Goal: Task Accomplishment & Management: Complete application form

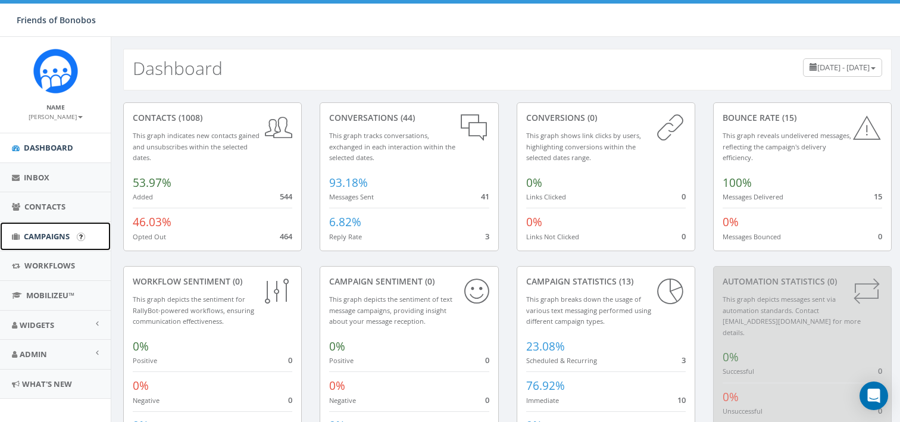
click at [65, 237] on span "Campaigns" at bounding box center [47, 236] width 46 height 11
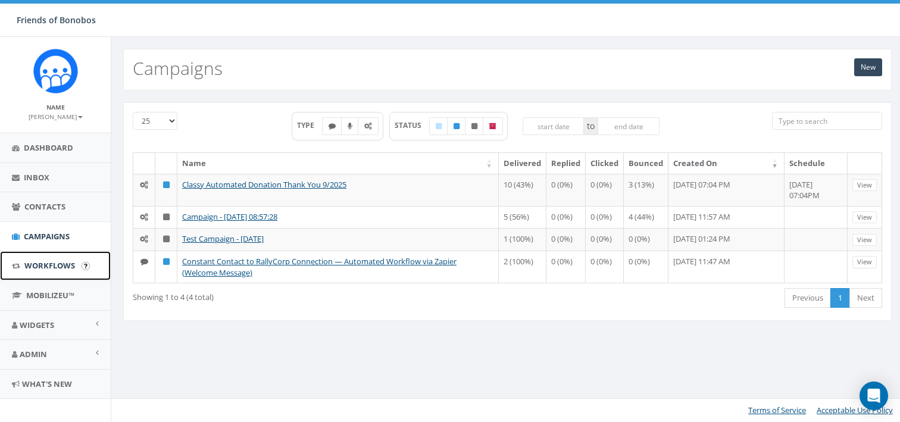
click at [60, 267] on span "Workflows" at bounding box center [49, 265] width 51 height 11
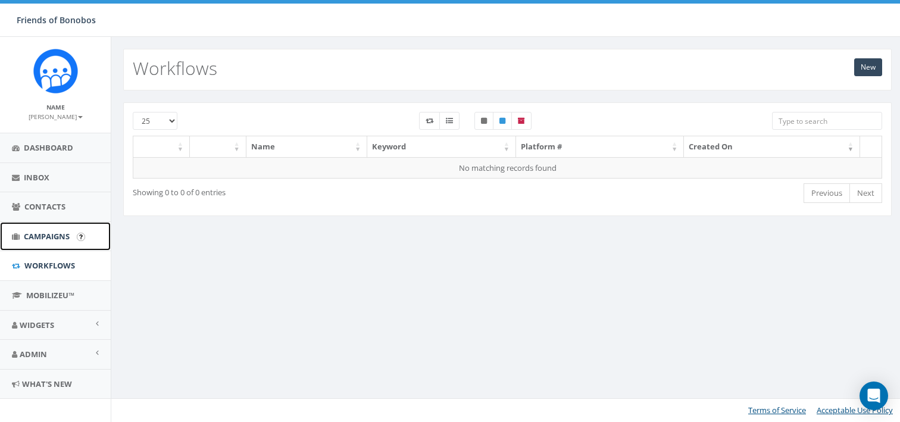
click at [47, 239] on span "Campaigns" at bounding box center [47, 236] width 46 height 11
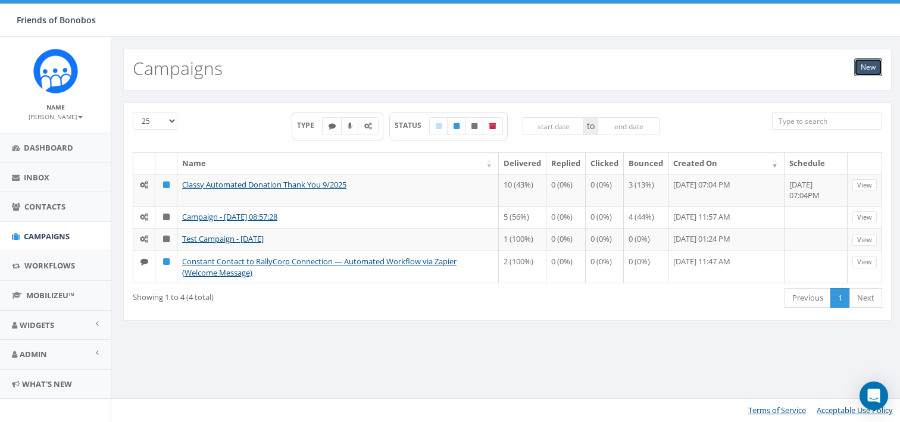
click at [861, 71] on link "New" at bounding box center [868, 67] width 28 height 18
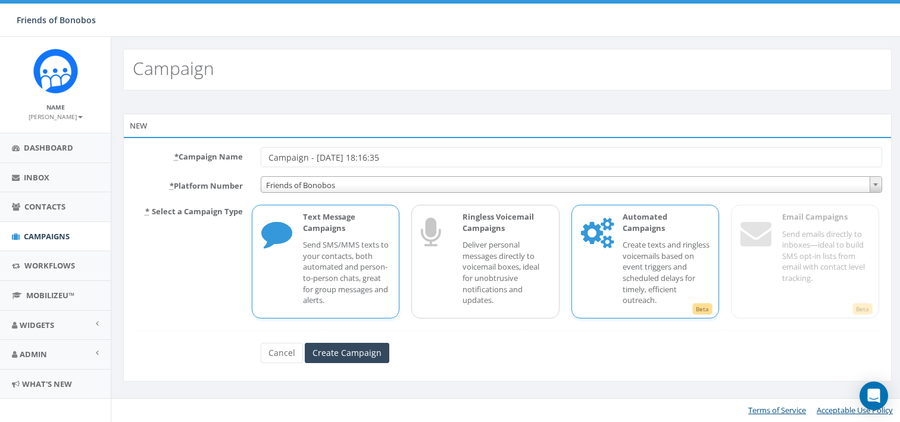
click at [648, 270] on p "Create texts and ringless voicemails based on event triggers and scheduled dela…" at bounding box center [667, 272] width 88 height 66
click at [379, 153] on input "Campaign - [DATE] 18:16:35" at bounding box center [571, 157] width 621 height 20
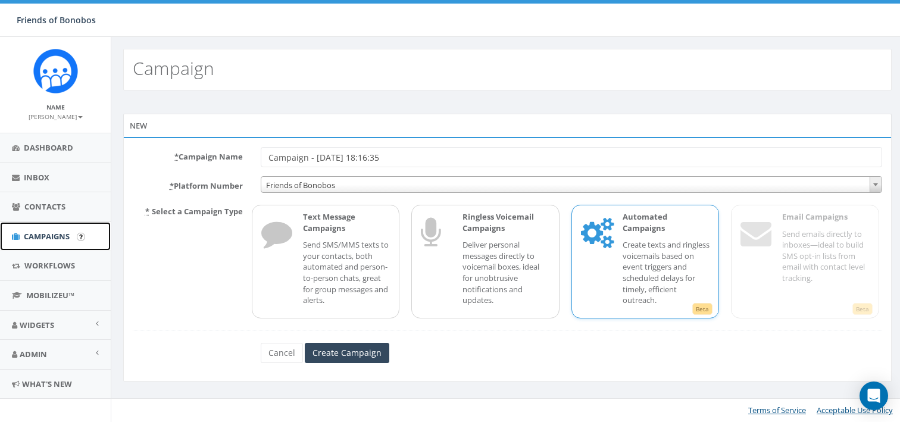
click at [45, 233] on span "Campaigns" at bounding box center [47, 236] width 46 height 11
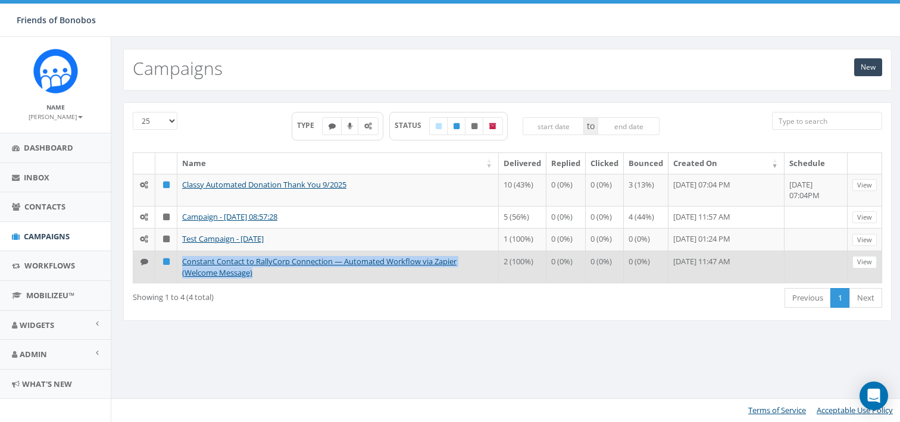
drag, startPoint x: 277, startPoint y: 286, endPoint x: 180, endPoint y: 272, distance: 97.4
click at [180, 272] on td "Constant Contact to RallyCorp Connection — Automated Workflow via Zapier (Welco…" at bounding box center [337, 267] width 321 height 32
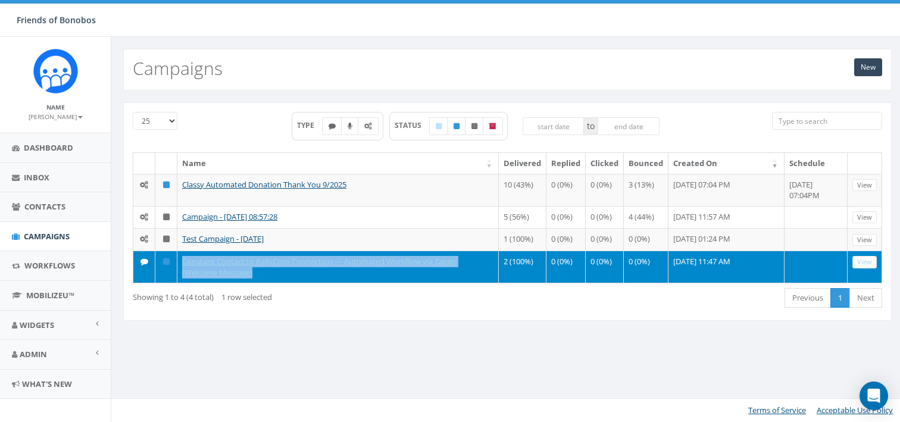
copy link "Constant Contact to RallyCorp Connection — Automated Workflow via Zapier (Welco…"
click at [866, 67] on link "New" at bounding box center [868, 67] width 28 height 18
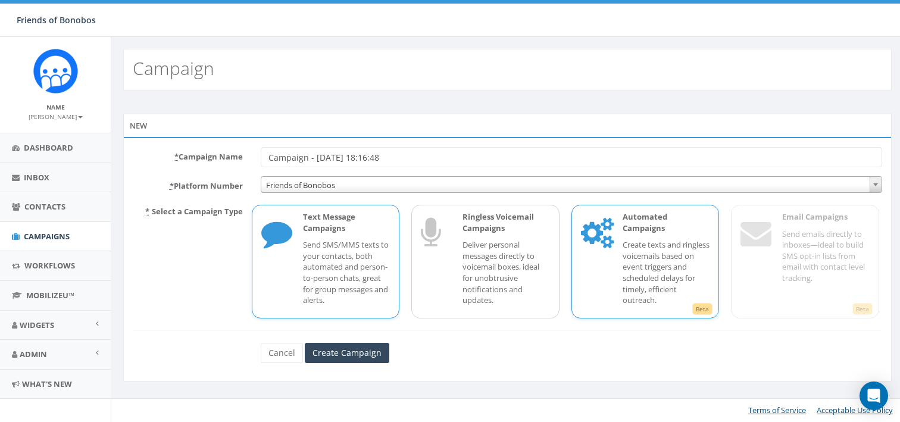
click at [666, 252] on p "Create texts and ringless voicemails based on event triggers and scheduled dela…" at bounding box center [667, 272] width 88 height 66
click at [340, 155] on input "Campaign - [DATE] 18:16:48" at bounding box center [571, 157] width 621 height 20
click at [340, 155] on input "Campaign - 10/07/2025, 18:16:48" at bounding box center [571, 157] width 621 height 20
paste input "onstant Contact to RallyCorp Connection — Automated Workflow via Zapier (Welcom…"
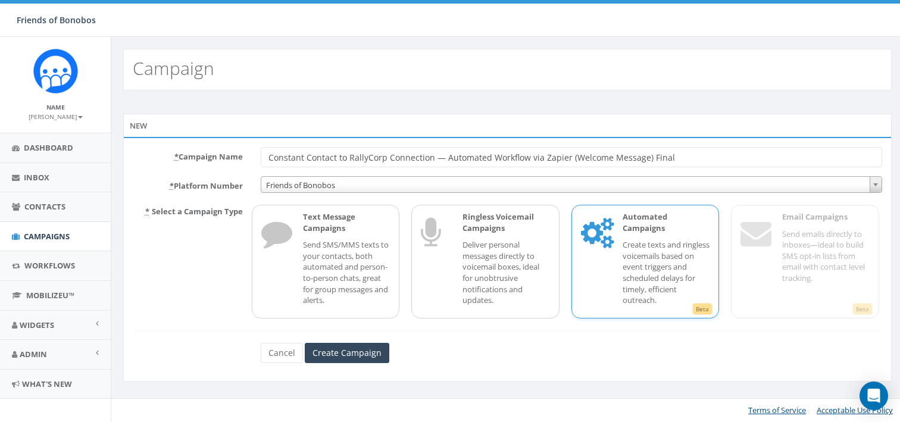
click at [268, 160] on input "Constant Contact to RallyCorp Connection — Automated Workflow via Zapier (Welco…" at bounding box center [571, 157] width 621 height 20
drag, startPoint x: 670, startPoint y: 156, endPoint x: 827, endPoint y: 155, distance: 156.6
click at [827, 155] on input "Final: Constant Contact to RallyCorp Connection — Automated Workflow via Zapier…" at bounding box center [571, 157] width 621 height 20
drag, startPoint x: 285, startPoint y: 157, endPoint x: 254, endPoint y: 155, distance: 31.0
click at [254, 155] on div "Final: Constant Contact to RallyCorp Connection — Automated Workflow via Zapier…" at bounding box center [571, 157] width 639 height 20
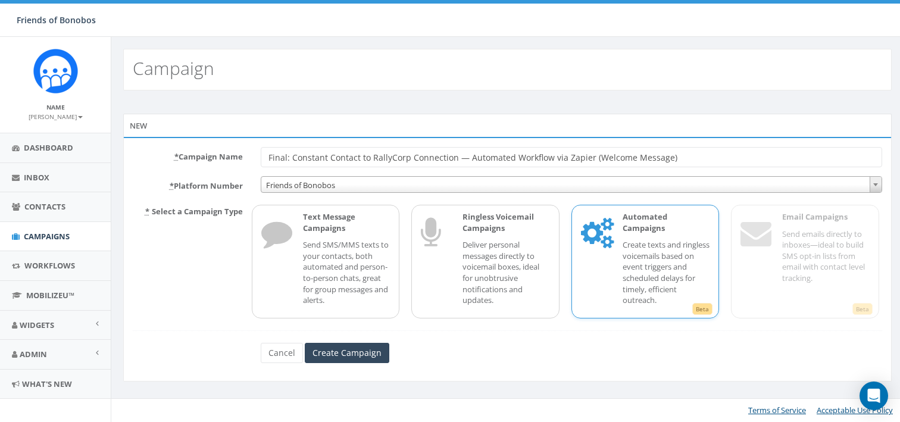
drag, startPoint x: 285, startPoint y: 156, endPoint x: 274, endPoint y: 156, distance: 11.3
click at [274, 156] on input "Final: Constant Contact to RallyCorp Connection — Automated Workflow via Zapier…" at bounding box center [571, 157] width 621 height 20
drag, startPoint x: 288, startPoint y: 155, endPoint x: 251, endPoint y: 155, distance: 36.9
click at [251, 155] on div "* Campaign Name Final: Constant Contact to RallyCorp Connection — Automated Wor…" at bounding box center [507, 157] width 767 height 20
type input "Official: Constant Contact to RallyCorp Connection — Automated Workflow via Zap…"
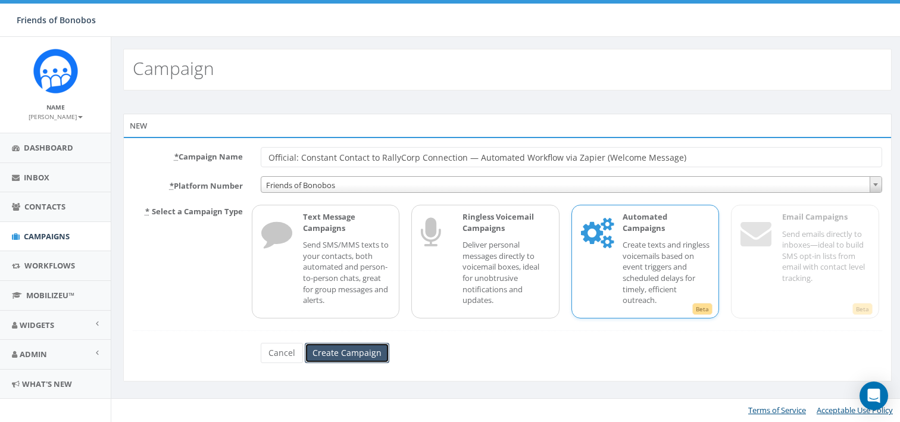
click at [348, 357] on input "Create Campaign" at bounding box center [347, 353] width 85 height 20
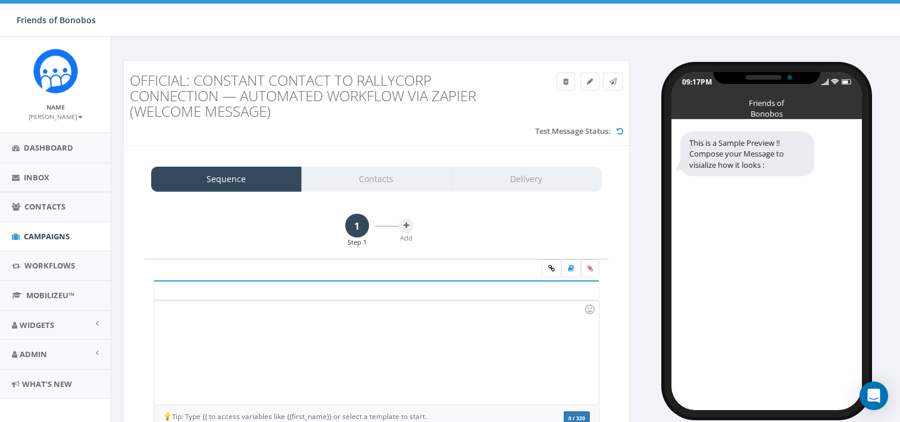
scroll to position [98, 0]
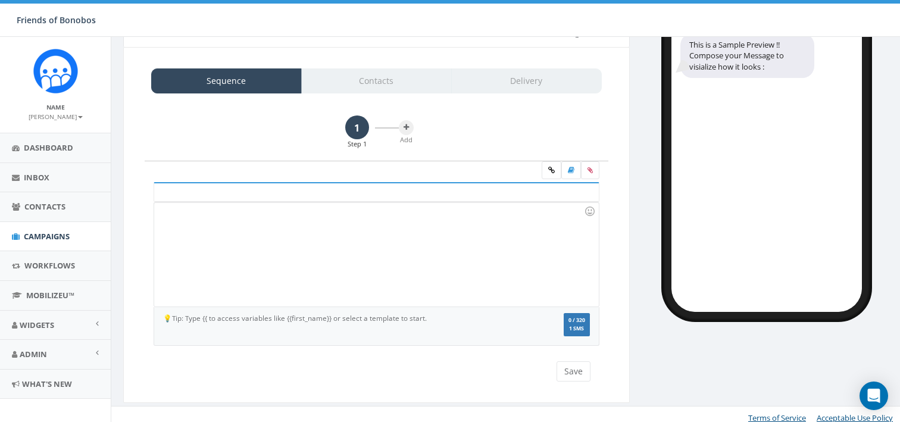
click at [418, 283] on div at bounding box center [376, 254] width 444 height 104
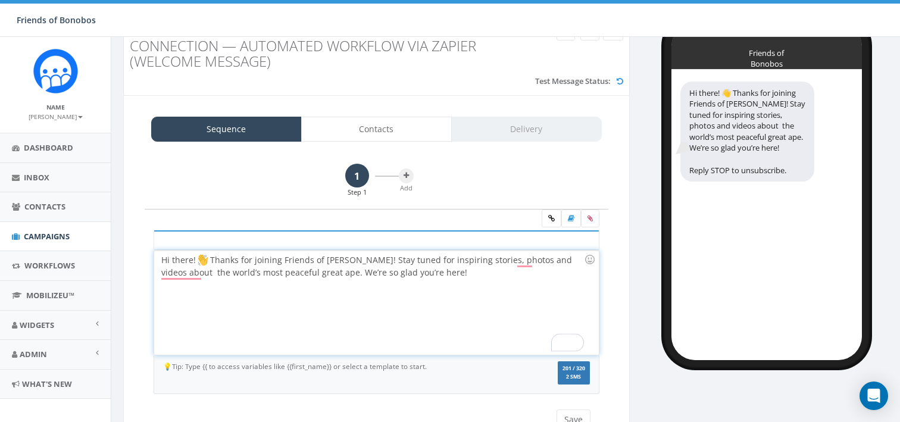
scroll to position [49, 0]
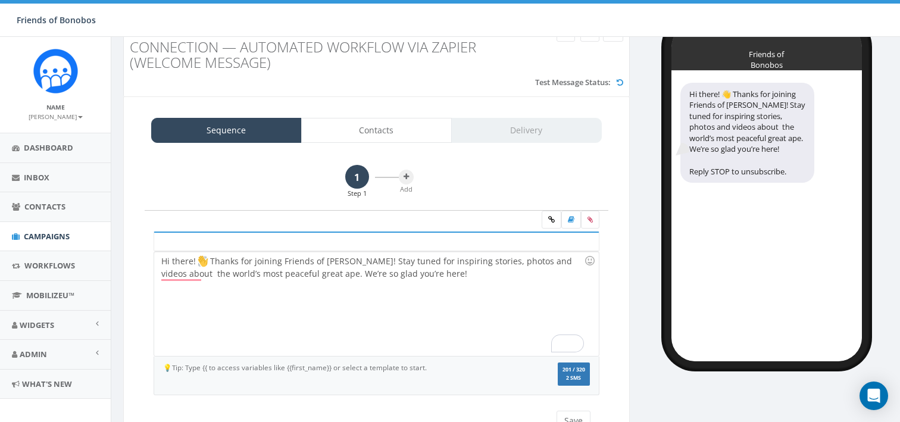
click at [528, 288] on div "Hi there! Thanks for joining Friends of Bonobos! Stay tuned for inspiring stori…" at bounding box center [376, 304] width 444 height 104
click at [516, 264] on div "Hi there! Thanks for joining Friends of Bonobos! Stay tuned for inspiring stori…" at bounding box center [376, 304] width 444 height 104
click at [185, 274] on div "Hi there! Thanks for joining Friends of Bonobos! Stay tuned for inspiring stori…" at bounding box center [376, 304] width 444 height 104
click at [240, 274] on div "Hi there! Thanks for joining Friends of Bonobos! Stay tuned for inspiring stori…" at bounding box center [376, 304] width 444 height 104
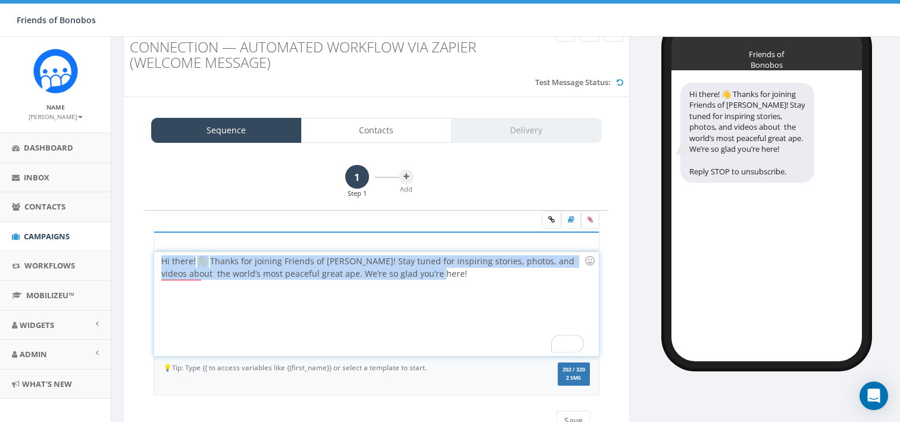
drag, startPoint x: 472, startPoint y: 276, endPoint x: 159, endPoint y: 261, distance: 313.5
click at [159, 261] on div "Hi there! Thanks for joining Friends of Bonobos! Stay tuned for inspiring stori…" at bounding box center [376, 304] width 444 height 104
copy div "Hi there! Thanks for joining Friends of Bonobos! Stay tuned for inspiring stori…"
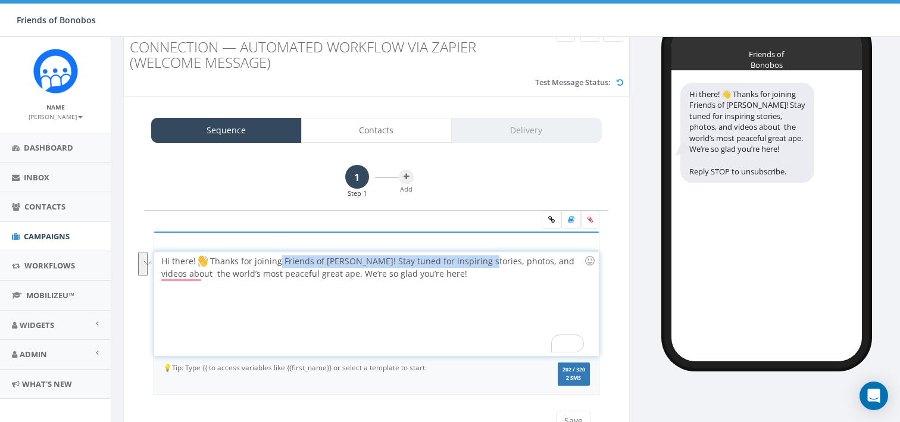
drag, startPoint x: 478, startPoint y: 265, endPoint x: 268, endPoint y: 264, distance: 209.5
click at [268, 264] on div "Hi there! Thanks for joining Friends of Bonobos! Stay tuned for inspiring stori…" at bounding box center [376, 304] width 444 height 104
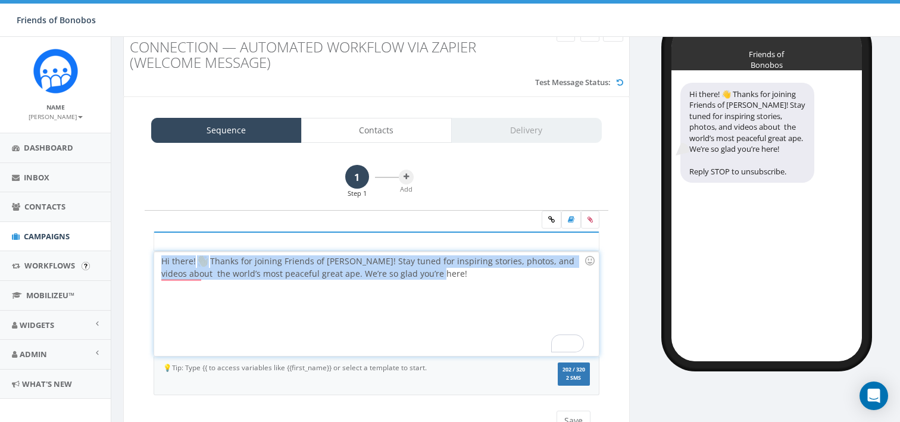
drag, startPoint x: 456, startPoint y: 285, endPoint x: 54, endPoint y: 248, distance: 404.1
click at [54, 248] on body "Friends of Bonobos Friends of Bonobos Profile Sign Out 0.00 % of Available Amou…" at bounding box center [450, 162] width 900 height 422
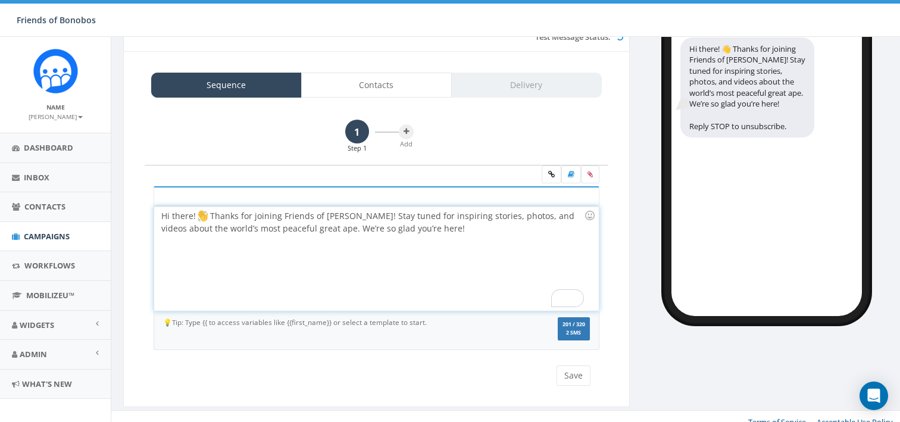
scroll to position [96, 0]
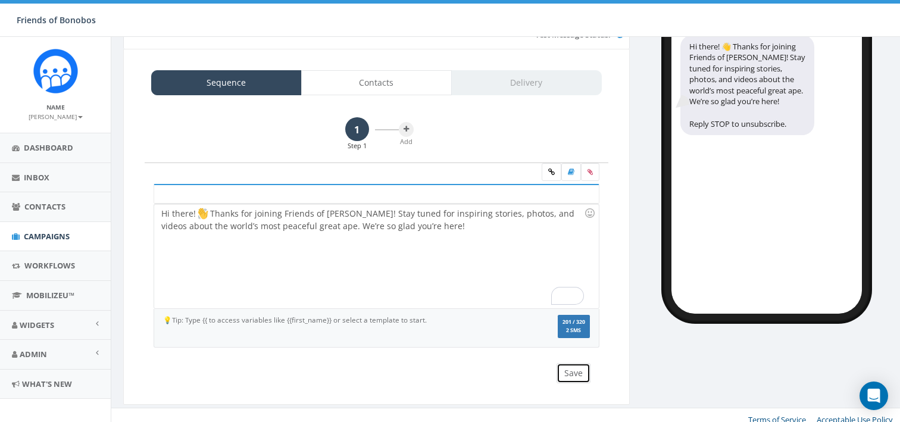
click at [576, 372] on button "Save" at bounding box center [574, 373] width 34 height 20
click at [406, 129] on icon at bounding box center [406, 129] width 5 height 7
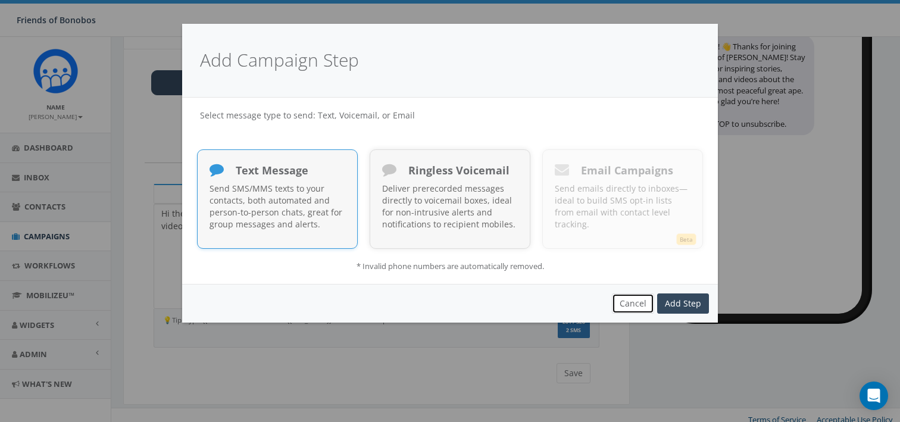
click at [627, 304] on button "Cancel" at bounding box center [633, 303] width 42 height 20
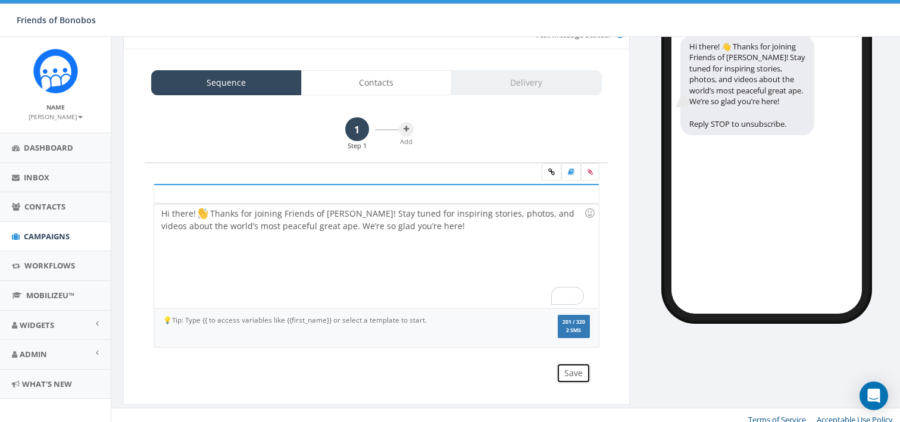
click at [574, 368] on button "Save" at bounding box center [574, 373] width 34 height 20
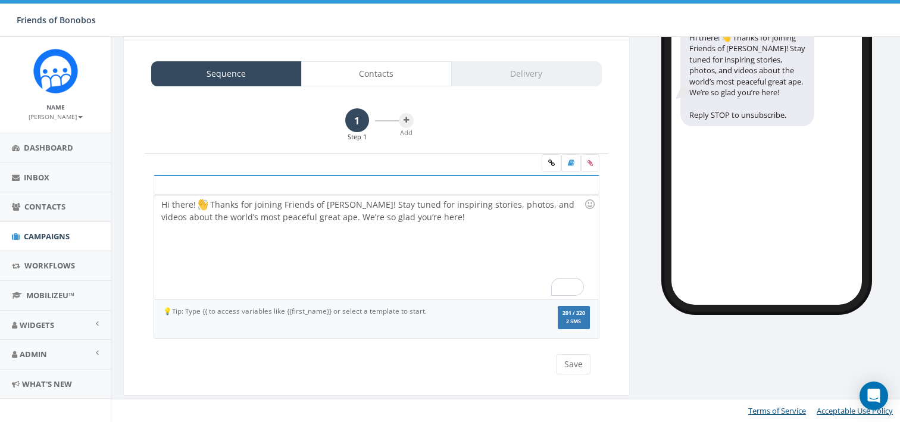
click at [411, 59] on div "Sequence Contacts Delivery 1 Step 1 Add Hi there! 👋 Thanks for joining Friends …" at bounding box center [376, 217] width 507 height 355
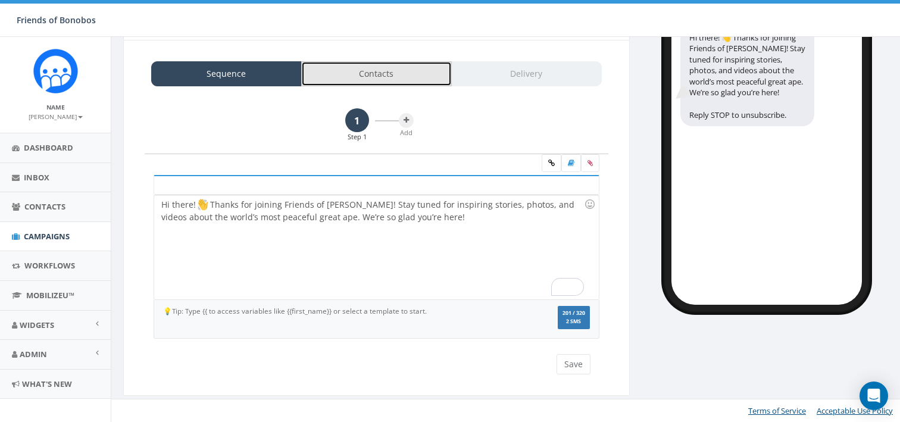
click at [411, 61] on link "Contacts" at bounding box center [376, 73] width 151 height 25
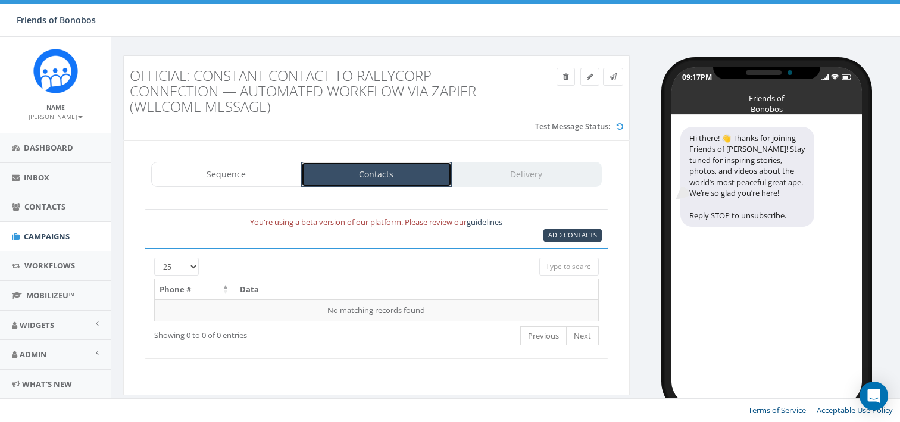
scroll to position [5, 0]
click at [567, 235] on span "Add Contacts" at bounding box center [572, 234] width 49 height 9
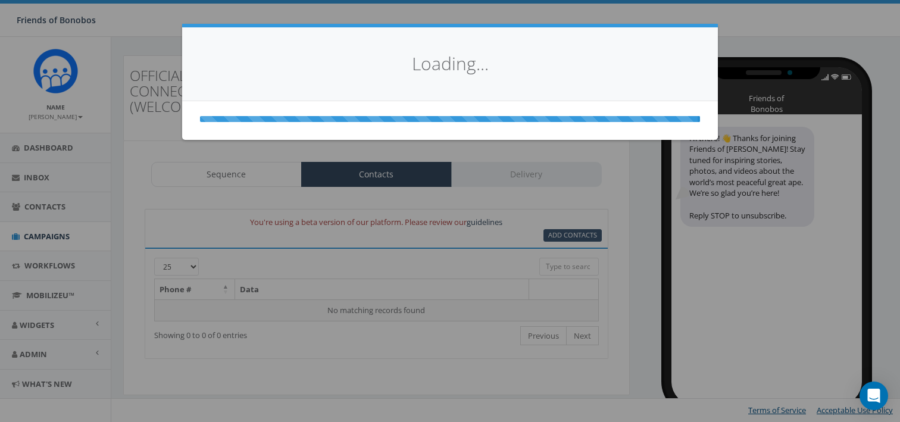
select select
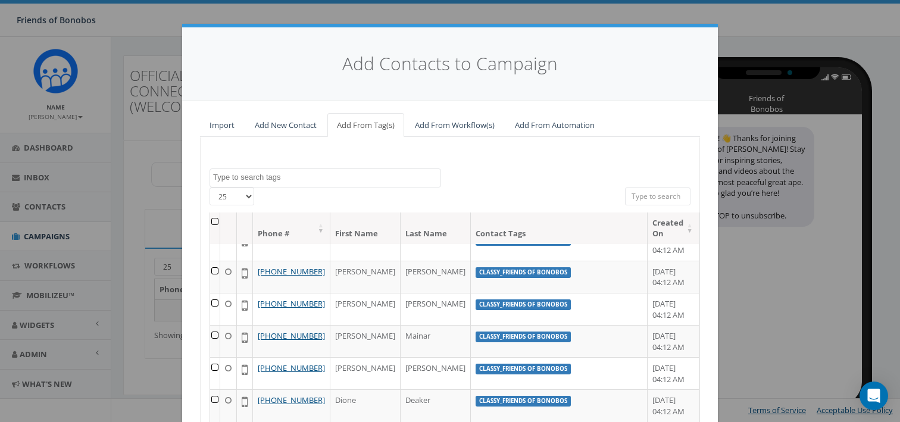
scroll to position [52, 0]
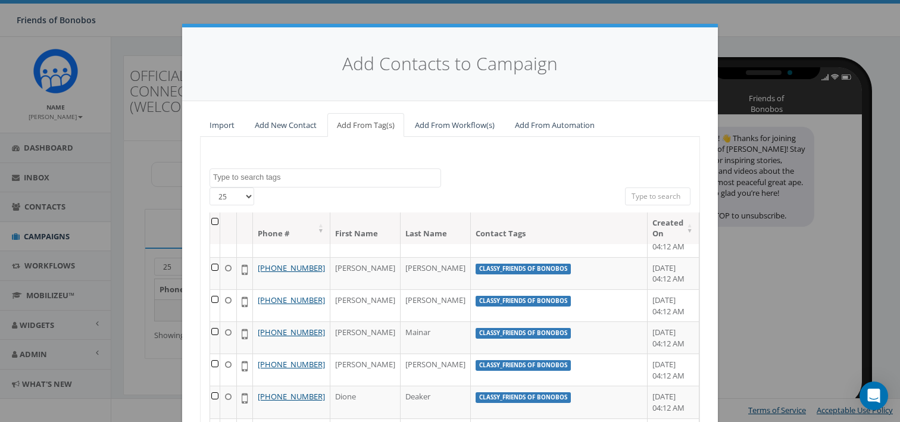
click at [354, 173] on textarea "Search" at bounding box center [326, 177] width 227 height 11
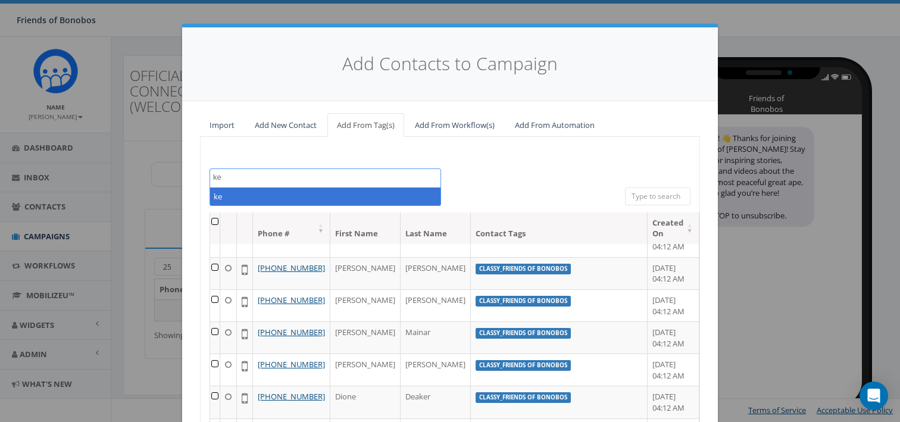
type textarea "k"
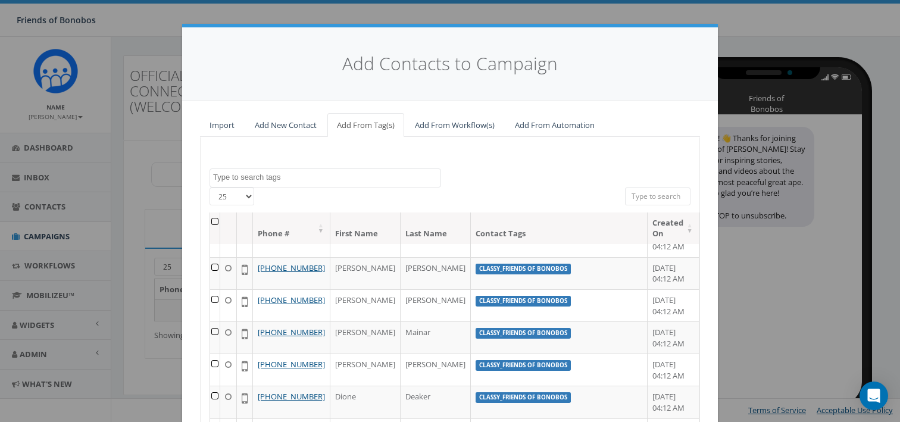
click at [523, 167] on div "classy classy_Back to the Wild classy_BonoboAdoptions classy_Bonobo Champs clas…" at bounding box center [450, 328] width 500 height 383
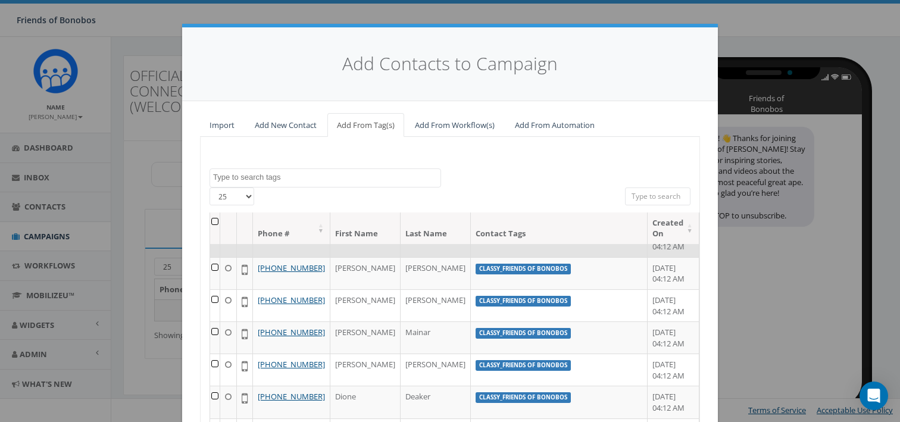
scroll to position [0, 0]
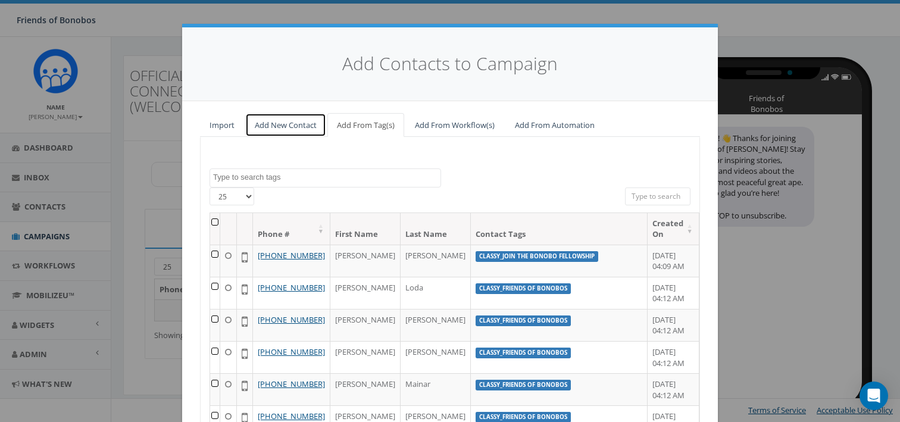
click at [280, 124] on link "Add New Contact" at bounding box center [285, 125] width 81 height 24
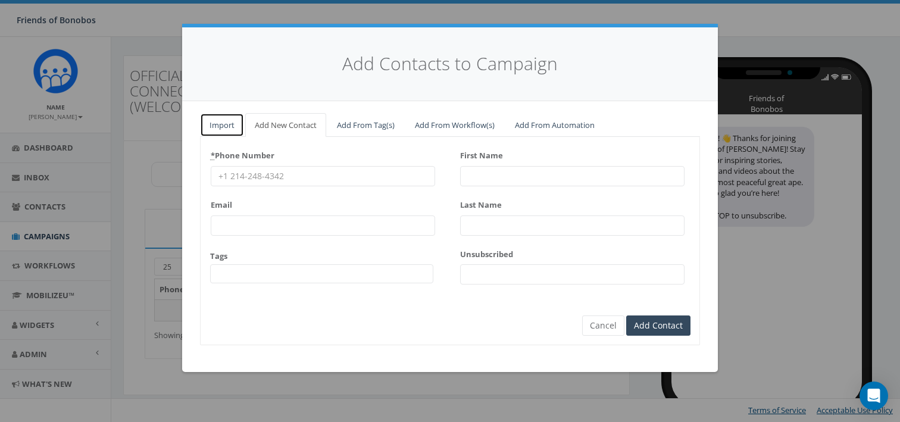
click at [224, 118] on link "Import" at bounding box center [222, 125] width 44 height 24
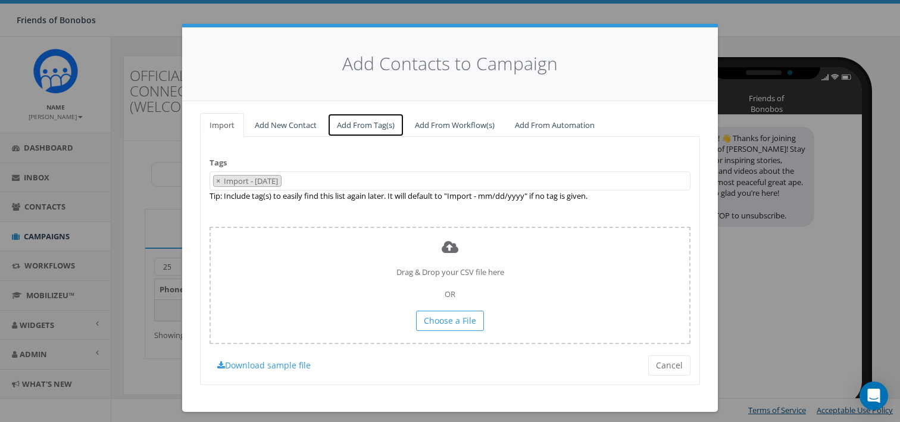
click at [359, 122] on link "Add From Tag(s)" at bounding box center [365, 125] width 77 height 24
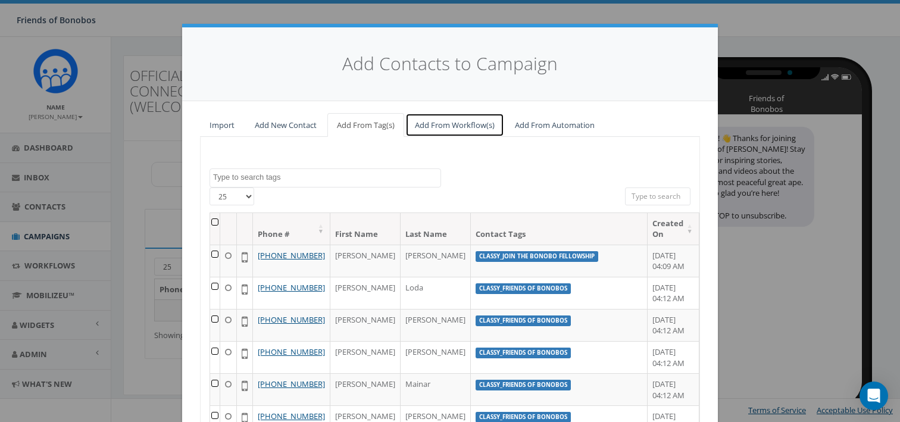
click at [458, 124] on link "Add From Workflow(s)" at bounding box center [454, 125] width 99 height 24
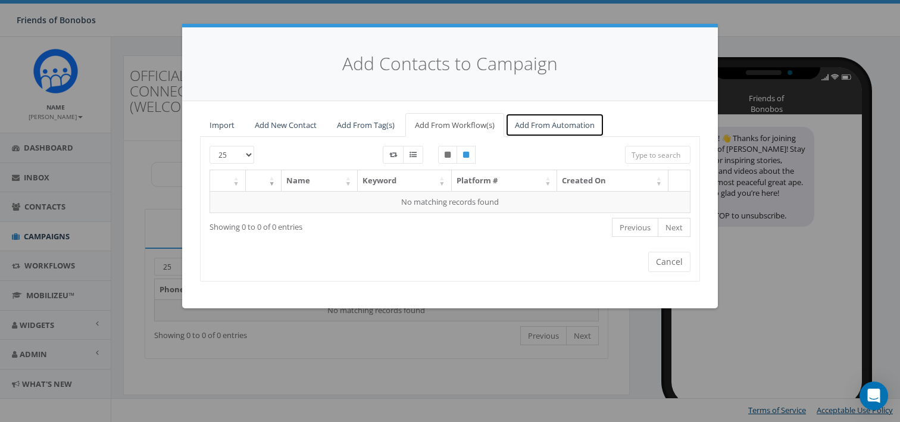
click at [541, 127] on link "Add From Automation" at bounding box center [554, 125] width 99 height 24
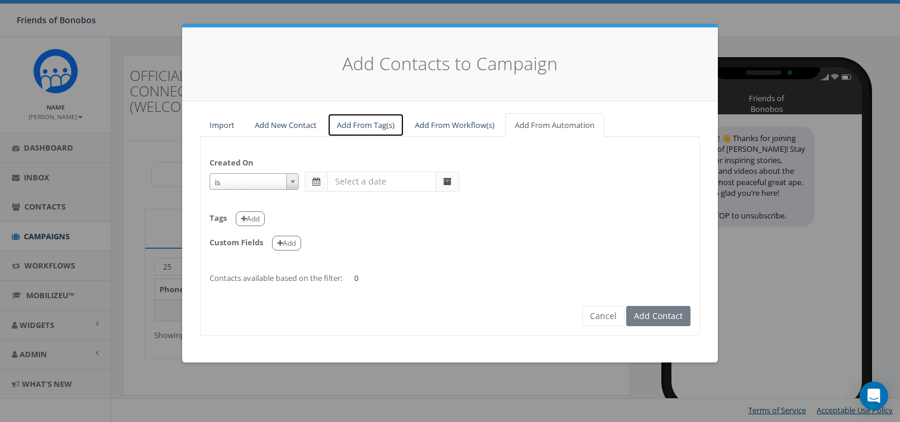
click at [346, 123] on link "Add From Tag(s)" at bounding box center [365, 125] width 77 height 24
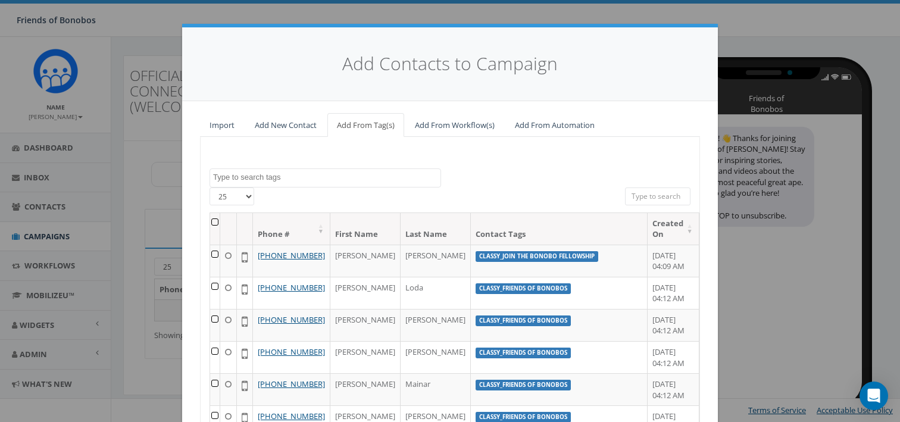
click at [328, 177] on textarea "Search" at bounding box center [326, 177] width 227 height 11
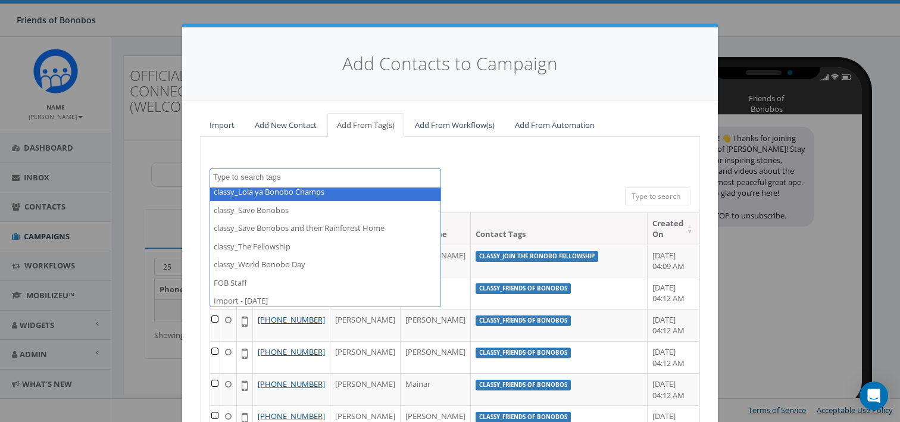
scroll to position [308, 0]
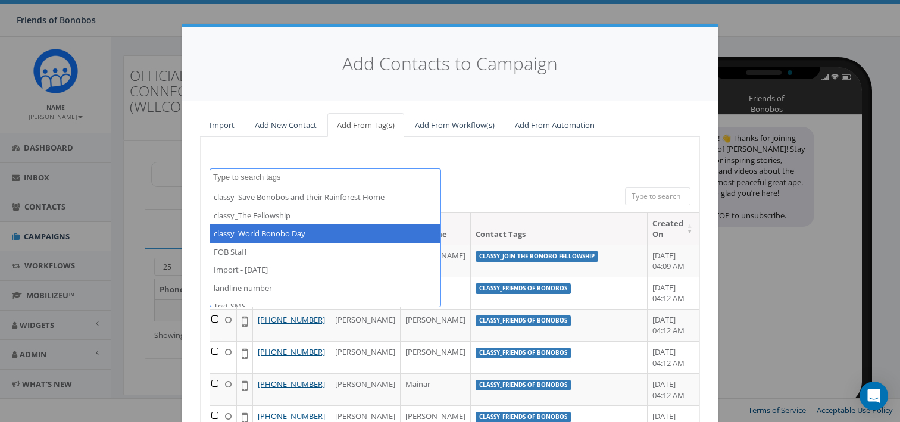
select select "FOB Staff"
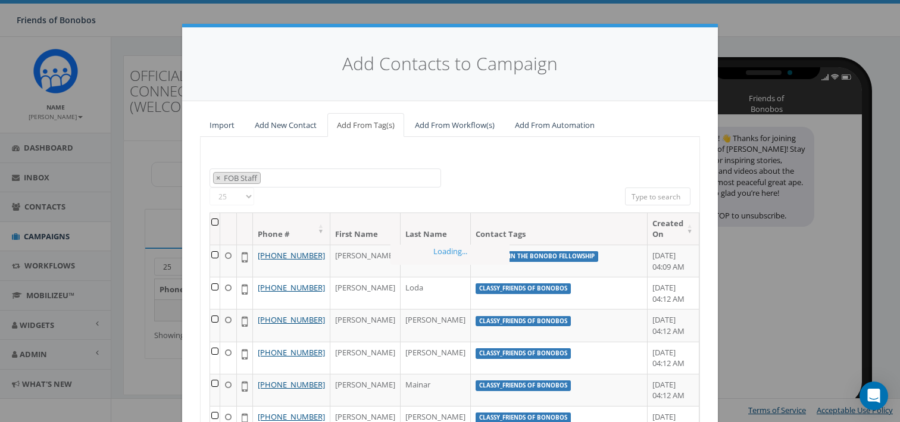
scroll to position [208, 0]
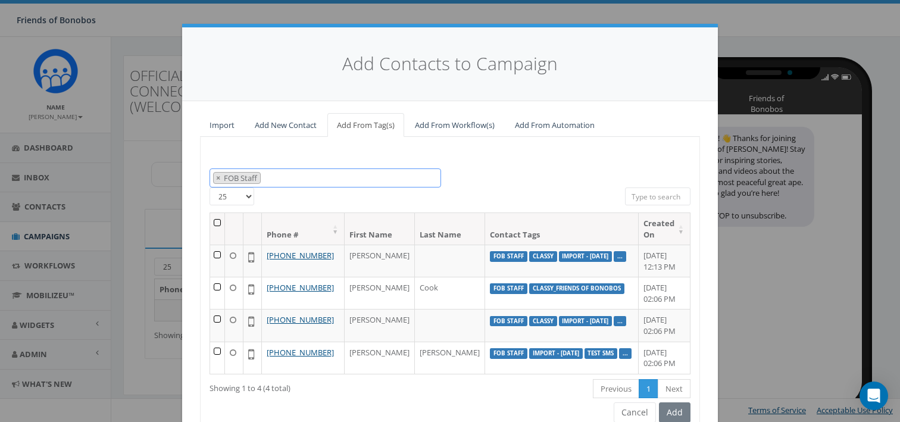
click at [429, 183] on span "× FOB Staff" at bounding box center [326, 178] width 232 height 20
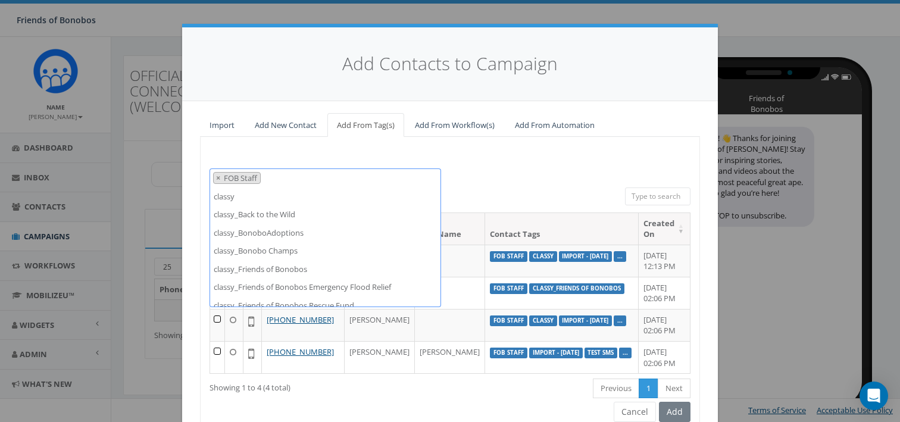
scroll to position [346, 0]
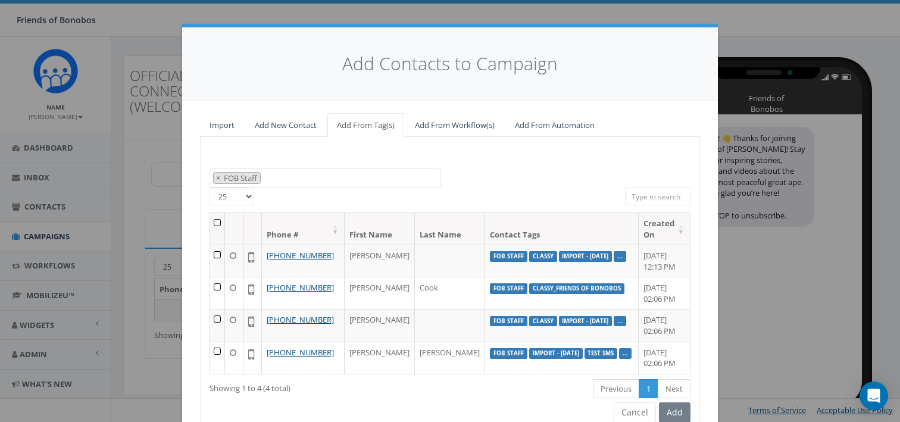
click at [488, 167] on div "classy classy_Back to the Wild classy_BonoboAdoptions classy_Bonobo Champs clas…" at bounding box center [450, 284] width 500 height 295
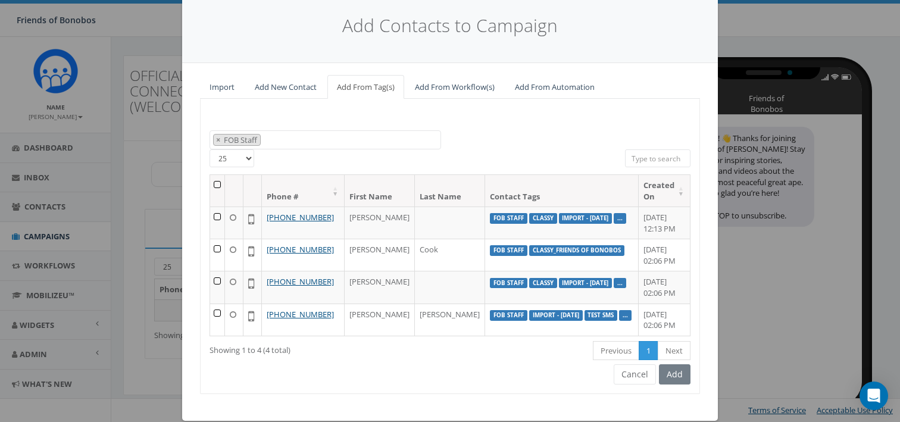
scroll to position [49, 0]
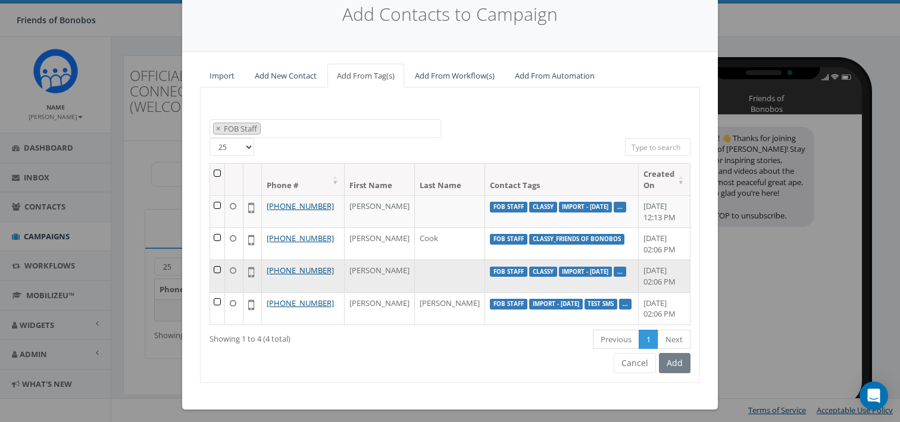
click at [221, 270] on td at bounding box center [217, 276] width 15 height 32
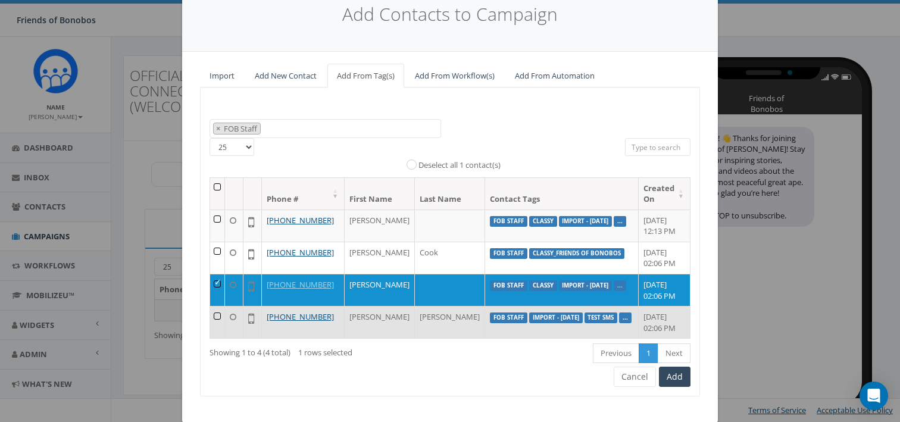
scroll to position [80, 0]
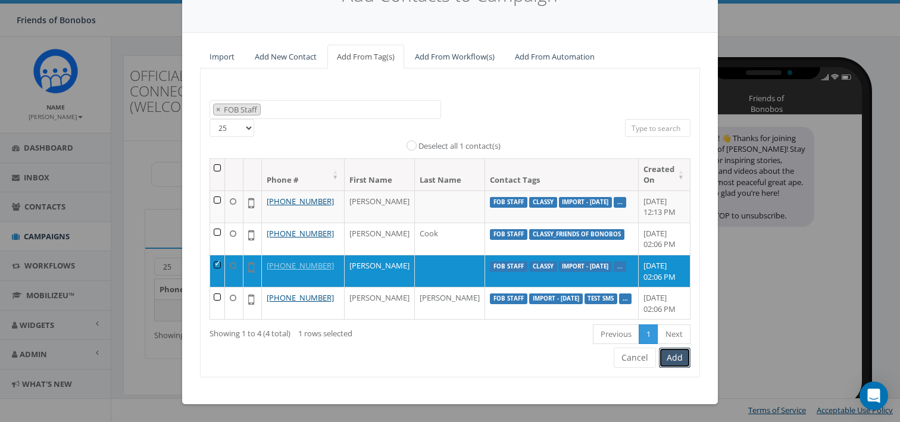
click at [670, 360] on button "Add" at bounding box center [675, 358] width 32 height 20
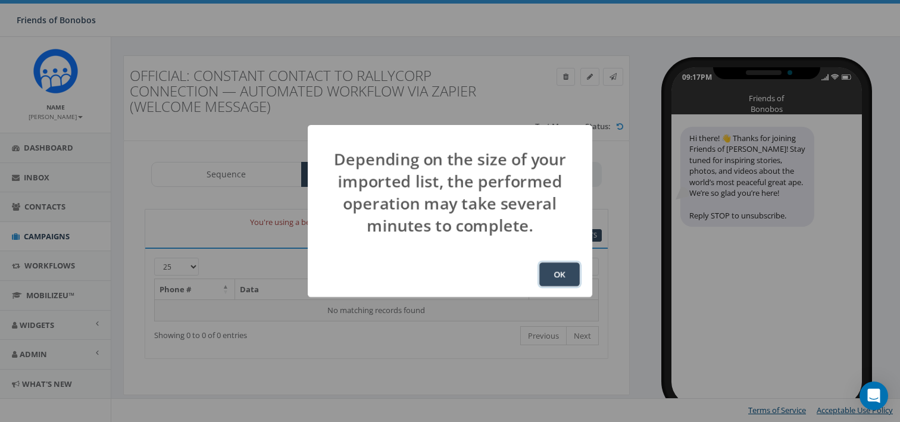
click at [566, 270] on button "OK" at bounding box center [559, 275] width 40 height 24
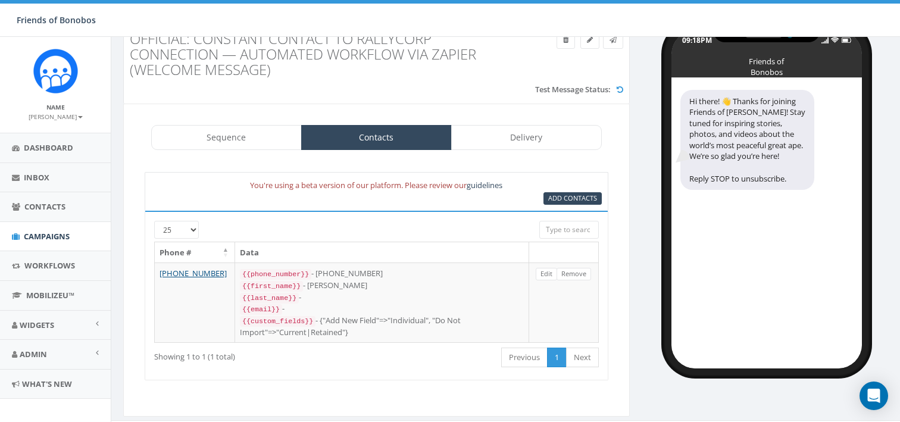
scroll to position [37, 0]
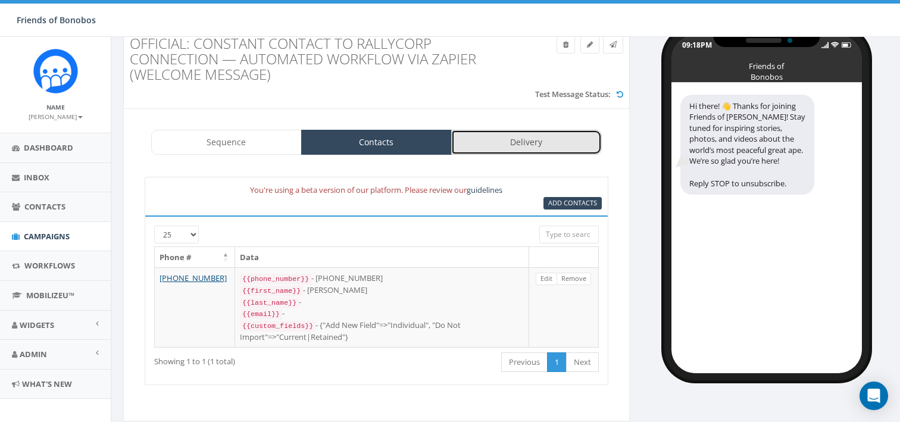
click at [541, 143] on link "Delivery" at bounding box center [526, 142] width 151 height 25
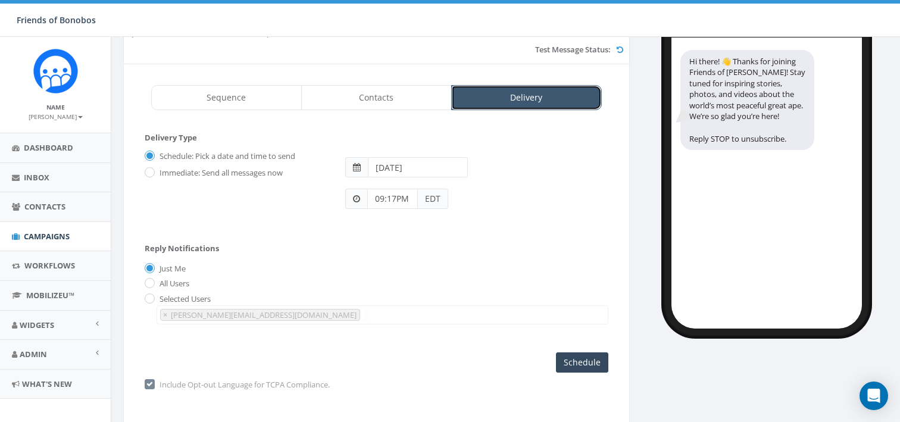
scroll to position [120, 0]
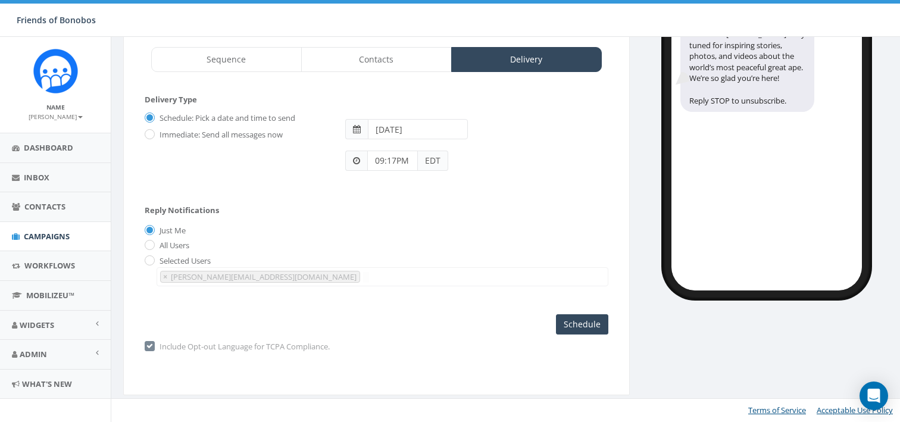
click at [289, 281] on span "× kendra@bonobos.org" at bounding box center [383, 277] width 452 height 20
click at [270, 274] on span "× kendra@bonobos.org" at bounding box center [383, 277] width 452 height 20
click at [174, 242] on label "All Users" at bounding box center [173, 246] width 33 height 12
click at [152, 242] on input "All Users" at bounding box center [149, 246] width 8 height 8
radio input "true"
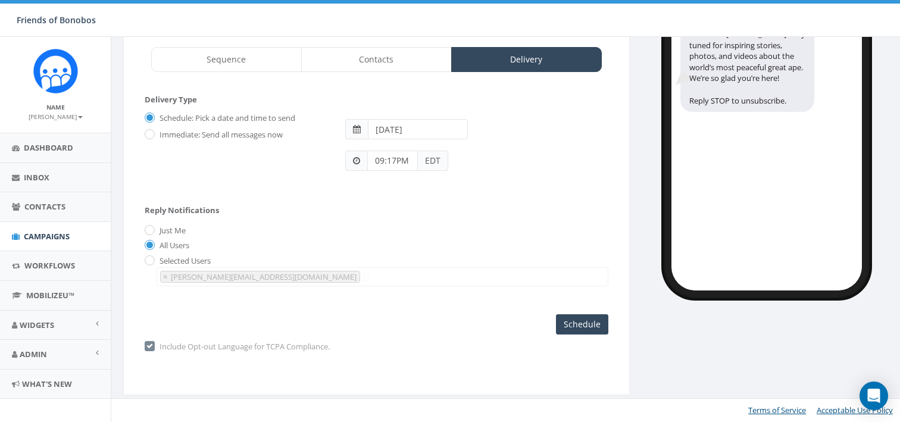
click at [300, 280] on span "× kendra@bonobos.org" at bounding box center [383, 277] width 452 height 20
click at [204, 274] on span "kendra@bonobos.org" at bounding box center [265, 276] width 190 height 11
click at [148, 260] on input "radio" at bounding box center [149, 261] width 8 height 8
radio input "true"
click at [164, 278] on span "×" at bounding box center [165, 276] width 4 height 11
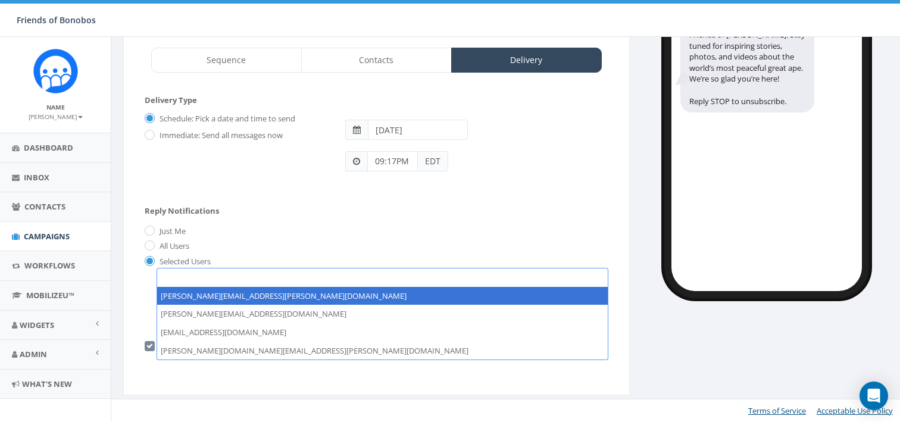
scroll to position [12, 0]
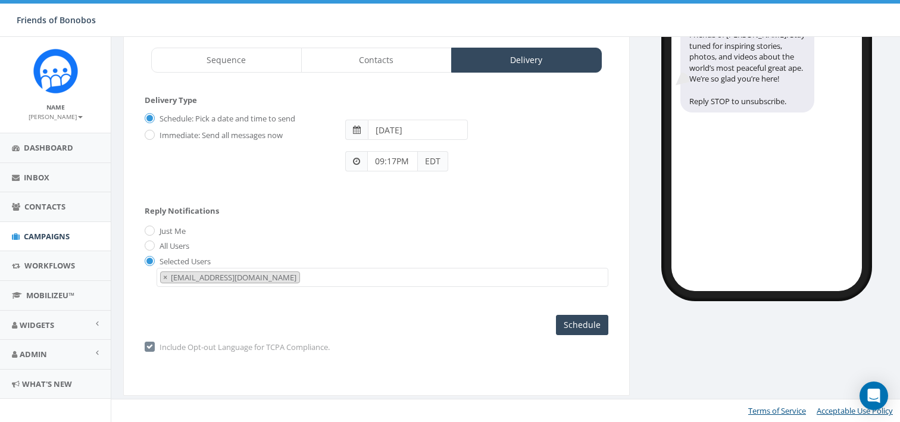
click at [157, 347] on label "Include Opt-out Language for TCPA Compliance." at bounding box center [243, 348] width 173 height 12
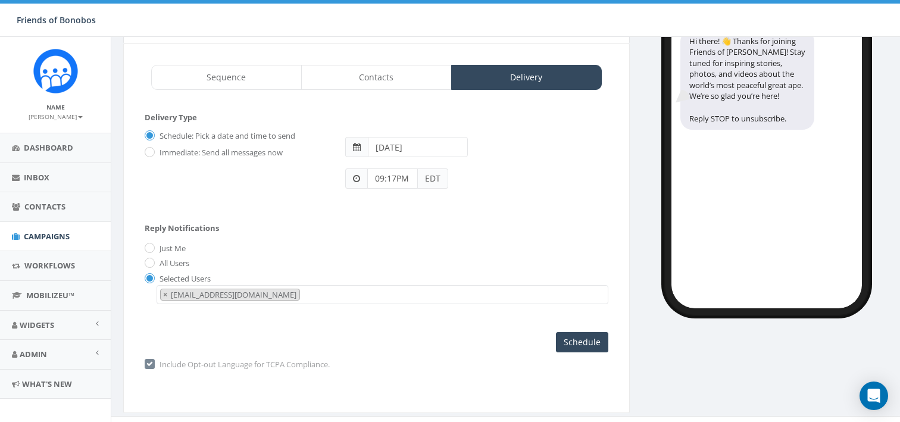
click at [265, 293] on span "× info@bonobos.org" at bounding box center [383, 295] width 452 height 20
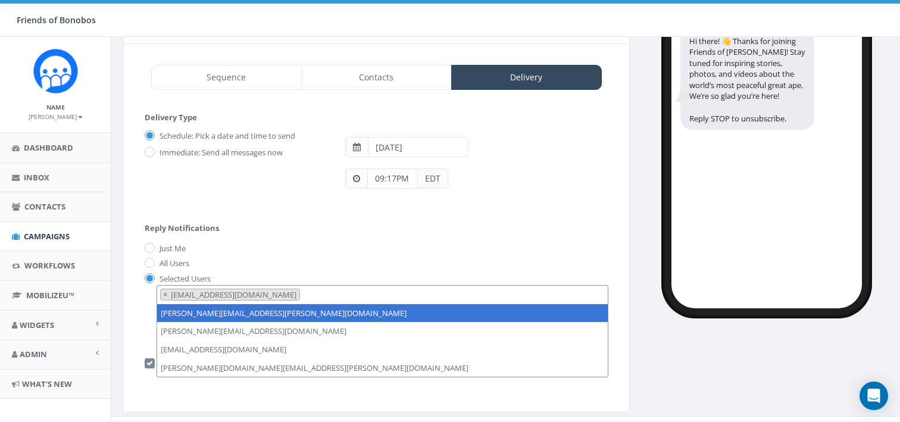
select select "1773"
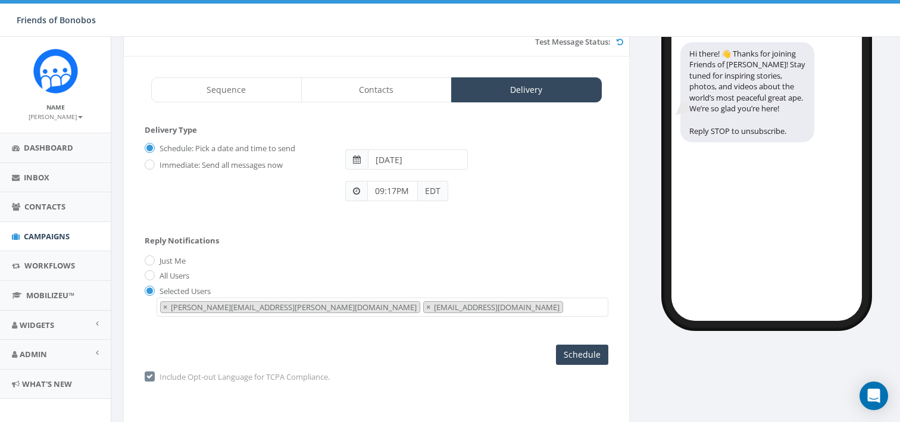
scroll to position [80, 0]
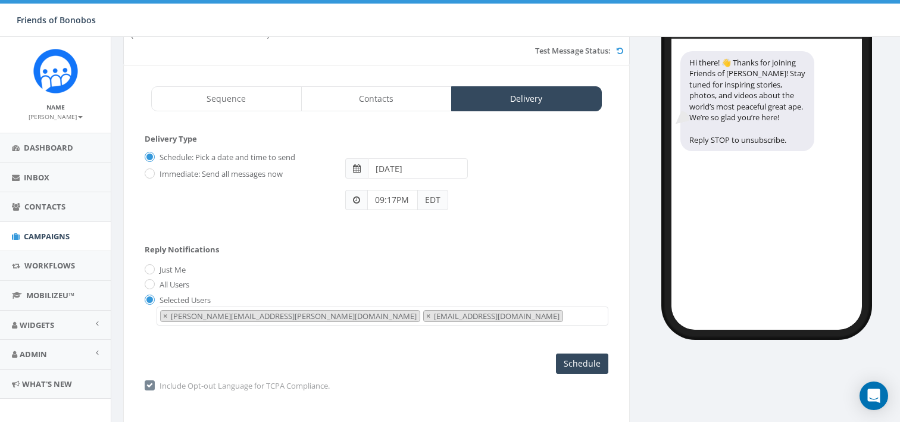
click at [276, 177] on label "Immediate: Send all messages now" at bounding box center [220, 174] width 126 height 12
click at [152, 177] on input "Immediate: Send all messages now" at bounding box center [149, 174] width 8 height 8
radio input "true"
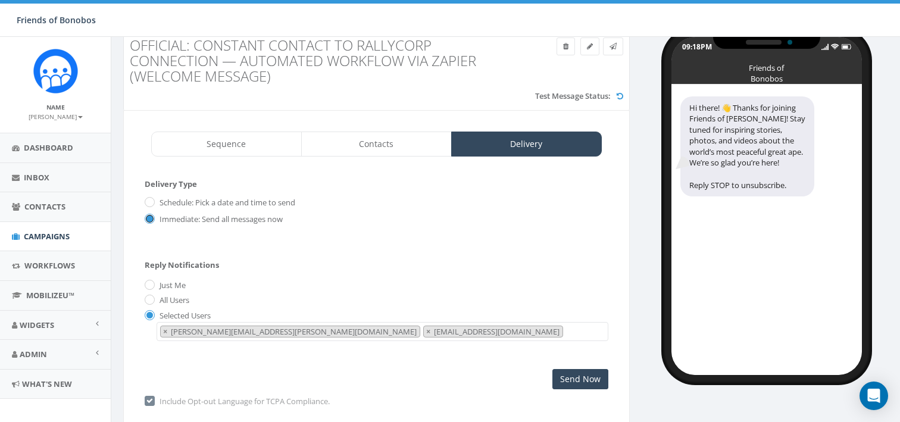
scroll to position [0, 0]
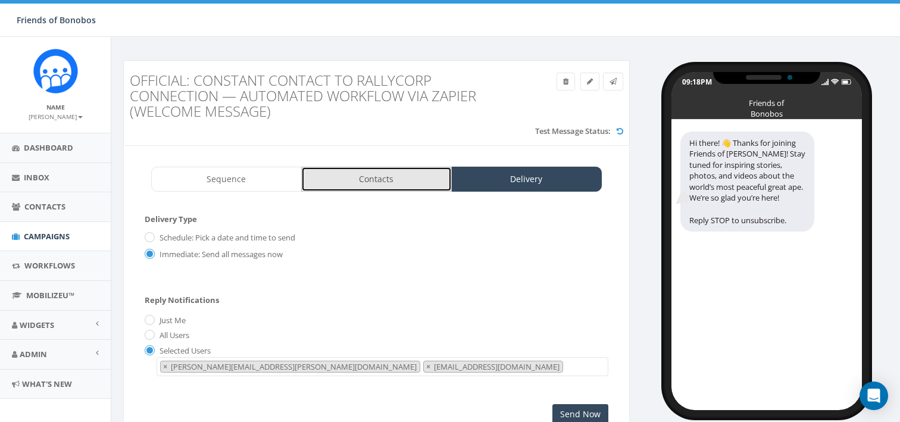
click at [343, 175] on link "Contacts" at bounding box center [376, 179] width 151 height 25
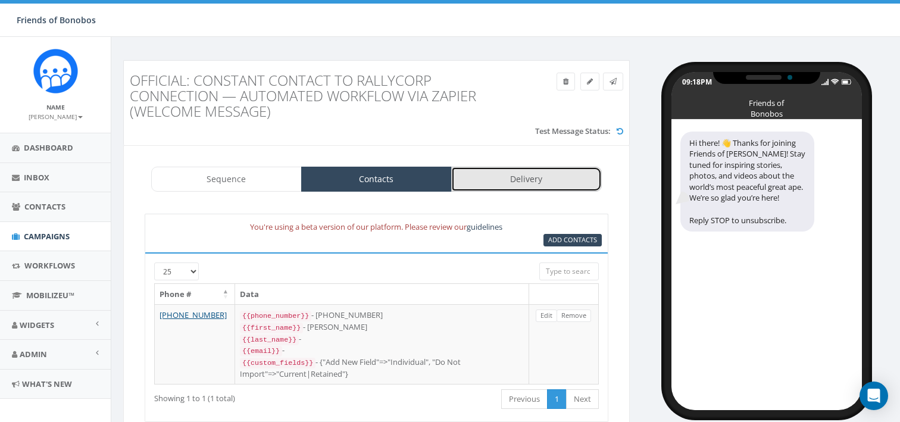
click at [483, 177] on link "Delivery" at bounding box center [526, 179] width 151 height 25
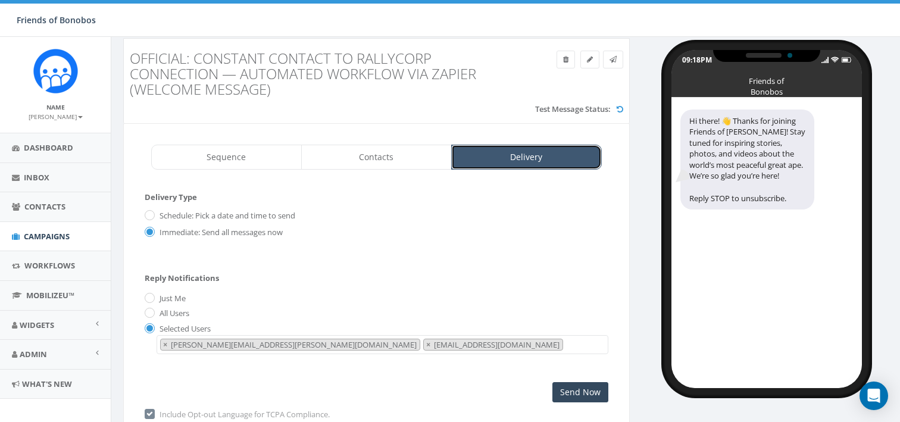
scroll to position [90, 0]
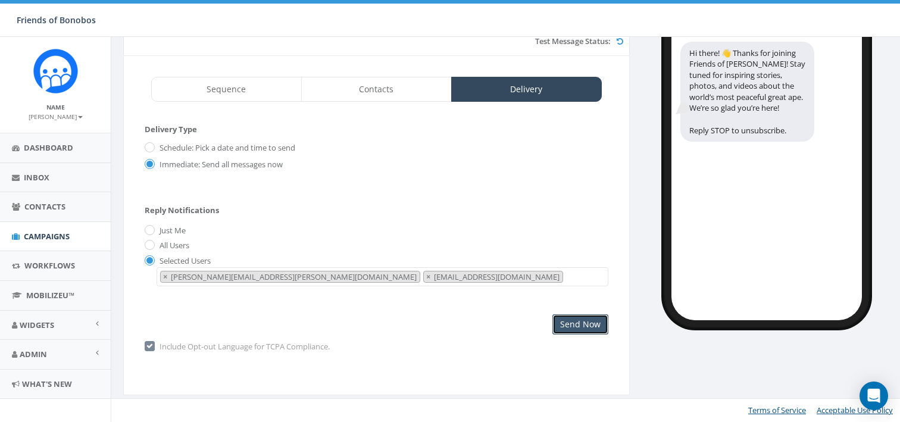
click at [571, 321] on input "Send Now" at bounding box center [580, 324] width 56 height 20
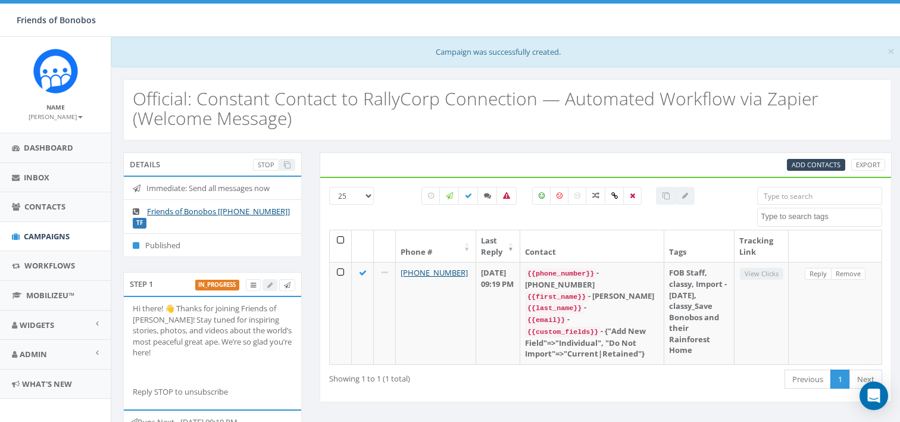
select select
click at [51, 221] on link "Contacts" at bounding box center [55, 206] width 111 height 29
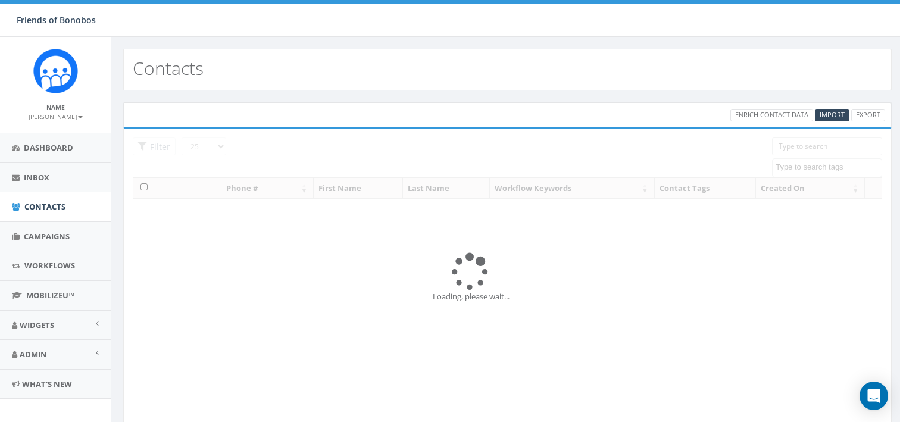
select select
click at [48, 236] on span "Campaigns" at bounding box center [47, 236] width 46 height 11
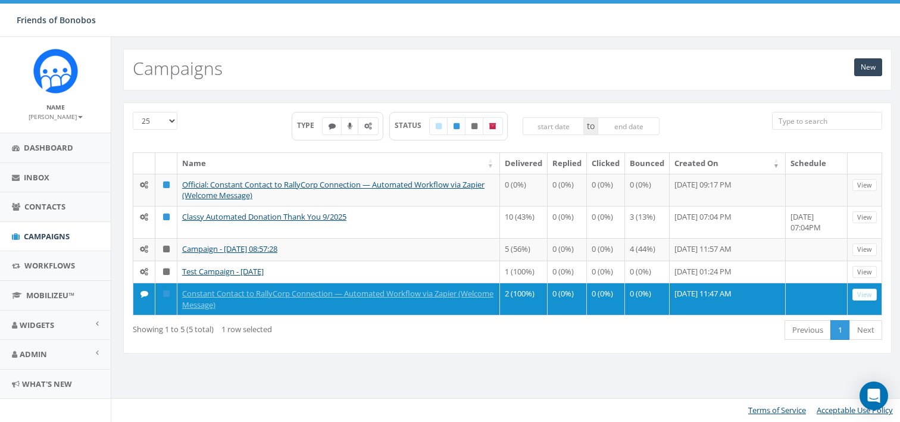
click at [428, 58] on div "New Campaigns" at bounding box center [507, 70] width 768 height 42
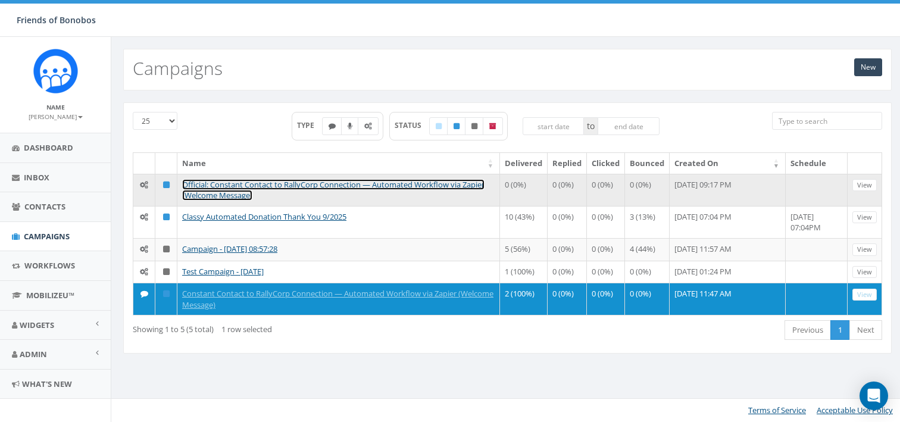
click at [366, 181] on link "Official: Constant Contact to RallyCorp Connection — Automated Workflow via Zap…" at bounding box center [333, 190] width 302 height 22
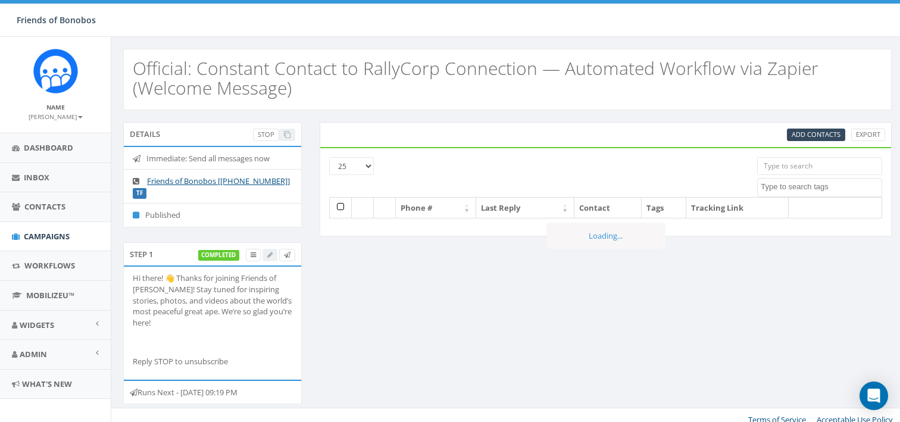
select select
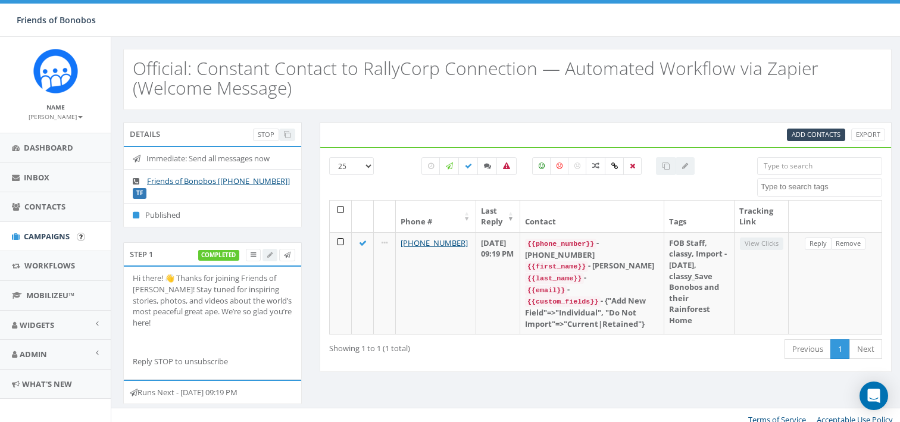
click at [82, 233] on input "image" at bounding box center [81, 237] width 8 height 8
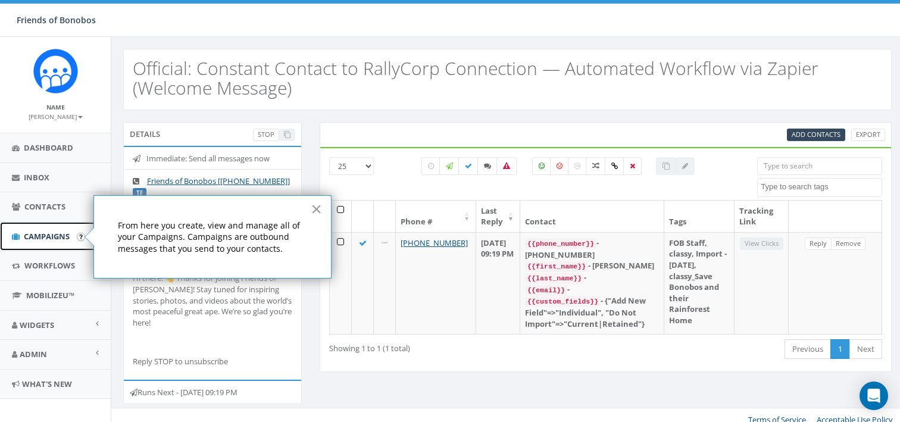
click at [44, 236] on span "Campaigns" at bounding box center [47, 236] width 46 height 11
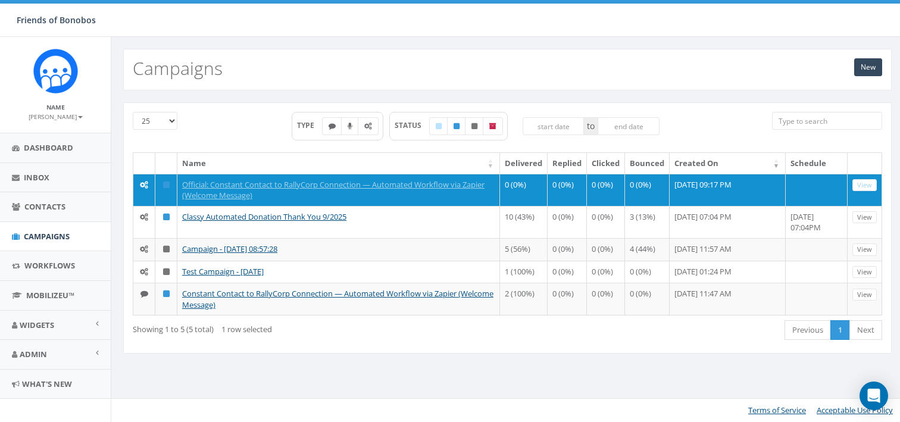
click at [339, 84] on div "New Campaigns" at bounding box center [507, 70] width 768 height 42
click at [554, 89] on div "New Campaigns" at bounding box center [507, 70] width 768 height 42
click at [178, 160] on th "Name" at bounding box center [338, 163] width 323 height 21
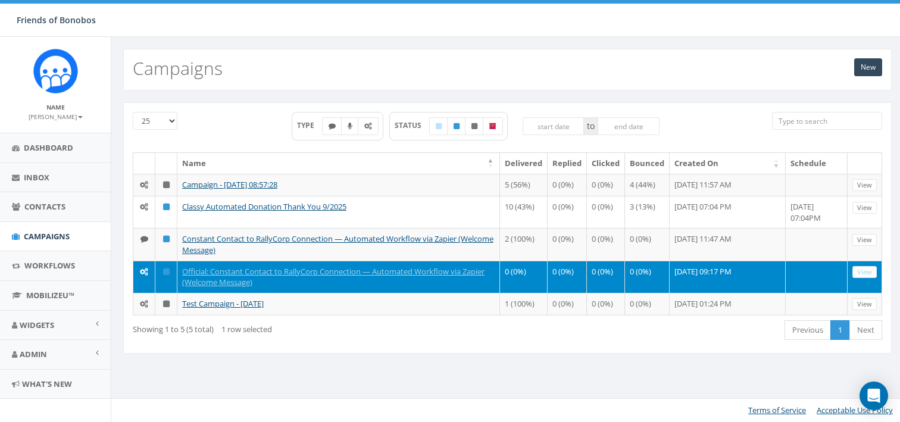
click at [190, 164] on th "Name" at bounding box center [338, 163] width 323 height 21
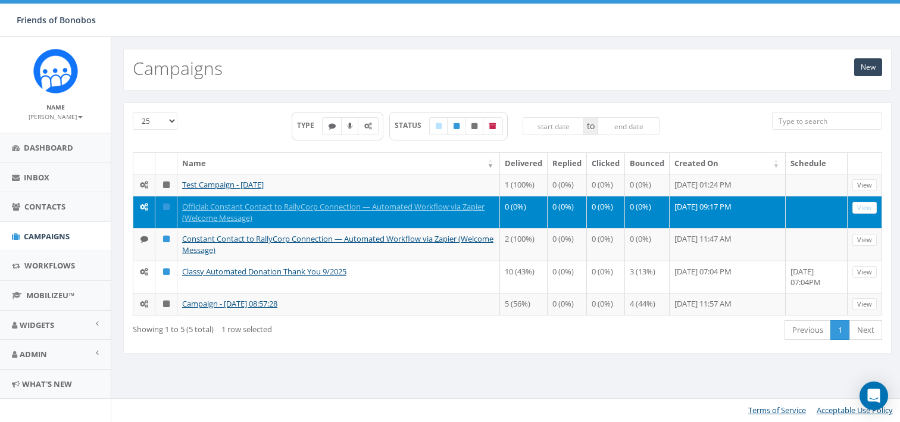
click at [798, 164] on th "Schedule" at bounding box center [817, 163] width 62 height 21
click at [680, 159] on th "Created On" at bounding box center [728, 163] width 116 height 21
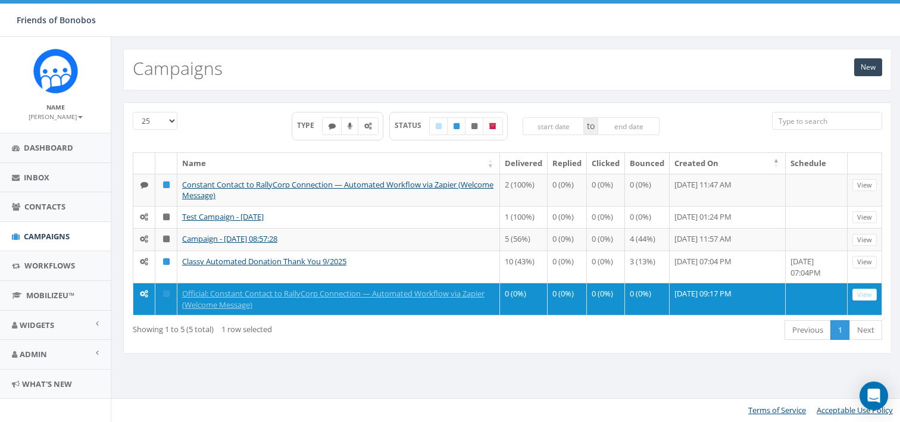
click at [680, 159] on th "Created On" at bounding box center [728, 163] width 116 height 21
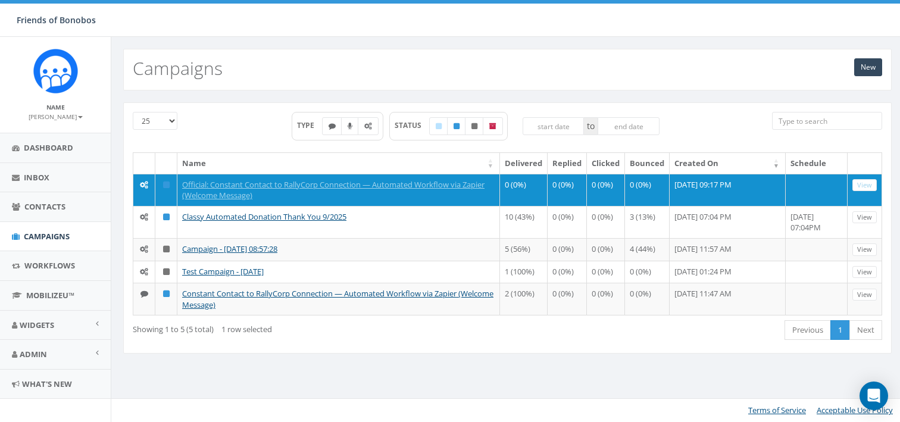
click at [231, 150] on div "TYPE STATUS to" at bounding box center [476, 132] width 576 height 40
click at [255, 135] on div "TYPE STATUS to" at bounding box center [476, 132] width 576 height 40
click at [869, 340] on link "Next" at bounding box center [865, 330] width 33 height 20
